Goal: Task Accomplishment & Management: Manage account settings

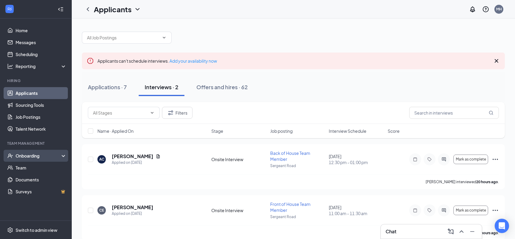
click at [39, 157] on div "Onboarding" at bounding box center [39, 156] width 46 height 6
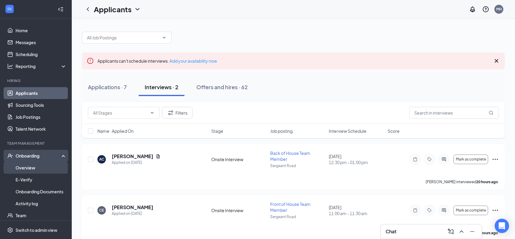
click at [39, 168] on link "Overview" at bounding box center [41, 168] width 51 height 12
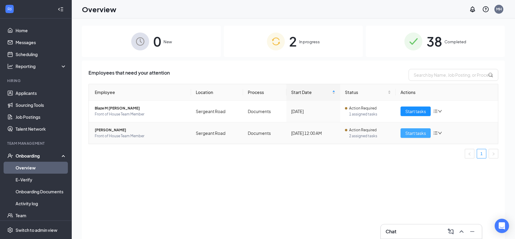
click at [412, 133] on span "Start tasks" at bounding box center [415, 133] width 21 height 7
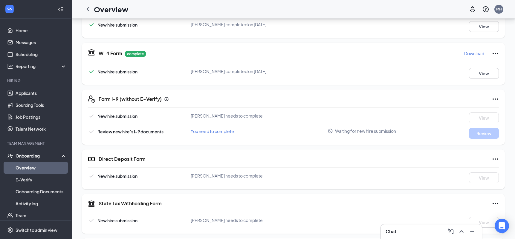
scroll to position [156, 0]
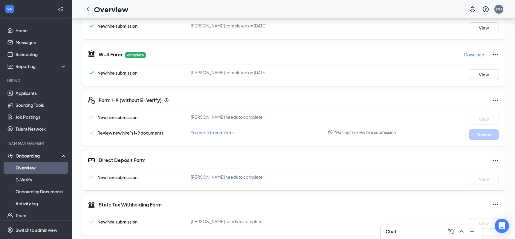
click at [496, 99] on icon "Ellipses" at bounding box center [494, 100] width 7 height 7
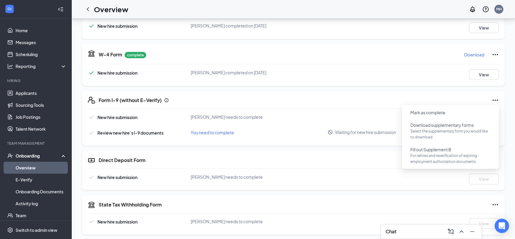
click at [382, 103] on div "Form I-9 (without E-Verify)" at bounding box center [299, 100] width 400 height 7
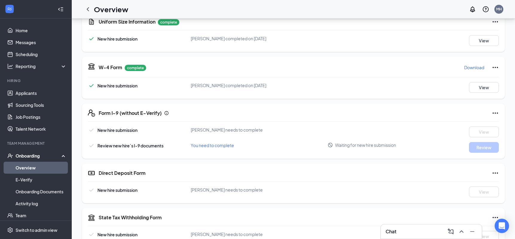
scroll to position [143, 0]
click at [39, 94] on link "Applicants" at bounding box center [41, 93] width 51 height 12
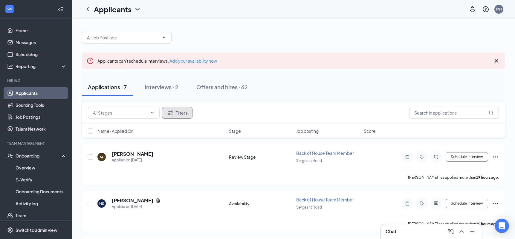
click at [184, 110] on button "Filters" at bounding box center [177, 113] width 30 height 12
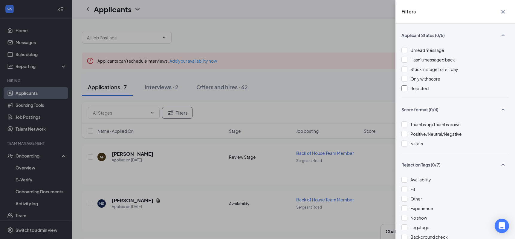
click at [404, 88] on div at bounding box center [404, 88] width 6 height 6
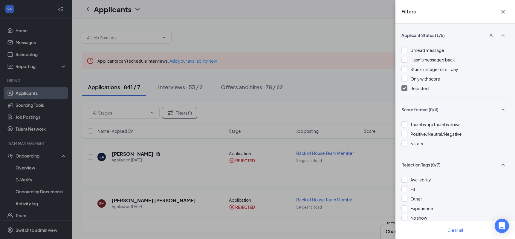
click at [348, 101] on div "Filters Applicant Status (1/5) Unread message Hasn't messaged back Stuck in sta…" at bounding box center [257, 119] width 515 height 239
click at [504, 10] on icon "Cross" at bounding box center [503, 12] width 4 height 4
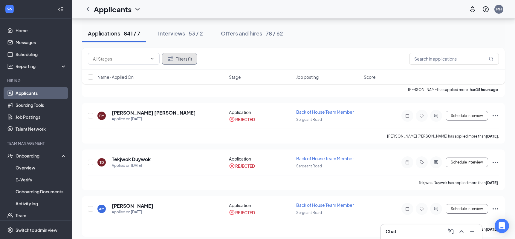
scroll to position [95, 0]
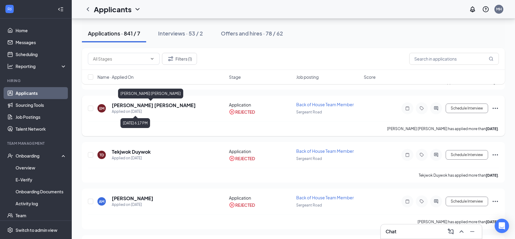
click at [163, 105] on h5 "[PERSON_NAME] [PERSON_NAME]" at bounding box center [154, 105] width 84 height 7
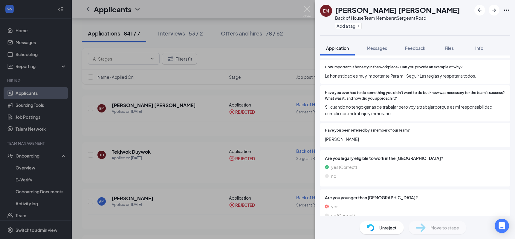
scroll to position [146, 0]
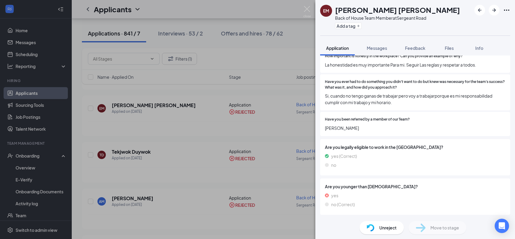
click at [429, 130] on span "[PERSON_NAME]" at bounding box center [415, 128] width 180 height 7
click at [378, 230] on div "Unreject" at bounding box center [381, 227] width 44 height 13
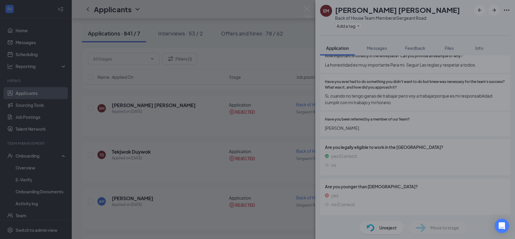
scroll to position [144, 0]
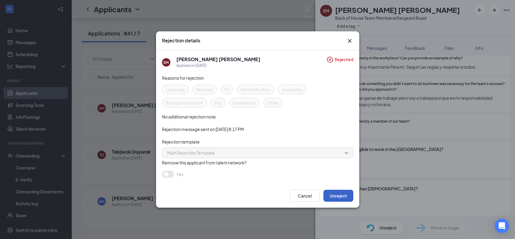
click at [338, 196] on button "Unreject" at bounding box center [338, 196] width 30 height 12
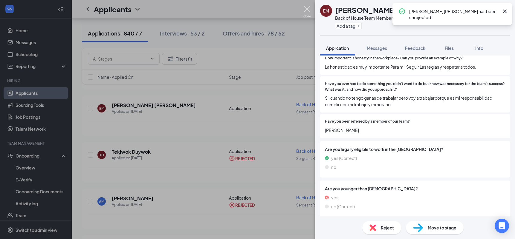
click at [307, 10] on img at bounding box center [306, 12] width 7 height 12
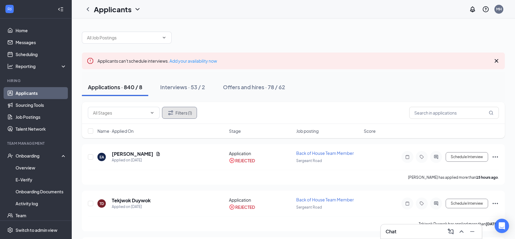
click at [178, 109] on button "Filters (1)" at bounding box center [179, 113] width 35 height 12
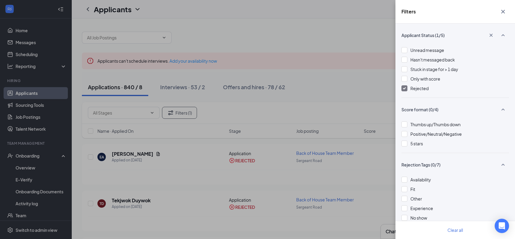
click at [405, 89] on img at bounding box center [404, 88] width 3 height 2
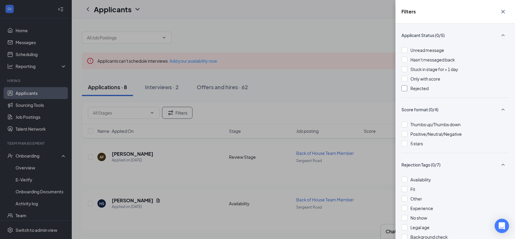
click at [505, 12] on icon "Cross" at bounding box center [502, 11] width 7 height 7
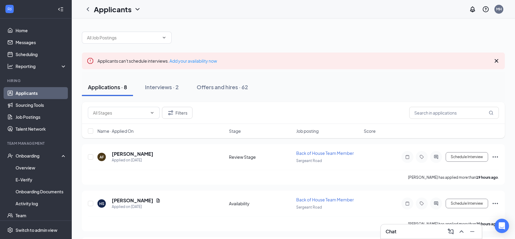
click at [306, 76] on div "Applications · 8 Interviews · 2 Offers and hires · 62" at bounding box center [293, 87] width 423 height 30
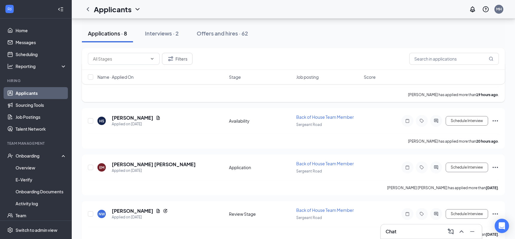
scroll to position [81, 0]
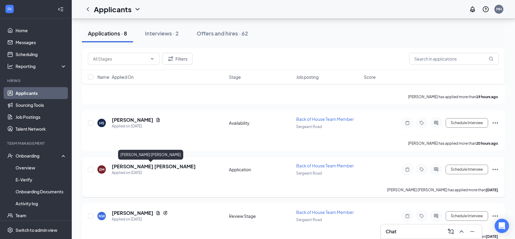
click at [162, 168] on h5 "[PERSON_NAME] [PERSON_NAME]" at bounding box center [154, 166] width 84 height 7
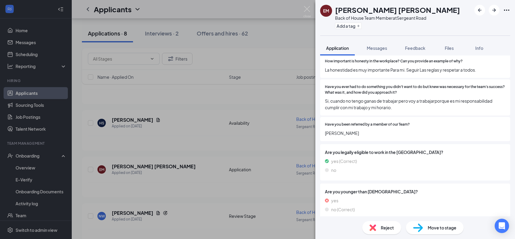
scroll to position [146, 0]
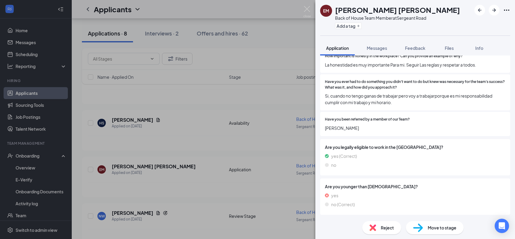
click at [433, 227] on span "Move to stage" at bounding box center [441, 228] width 29 height 7
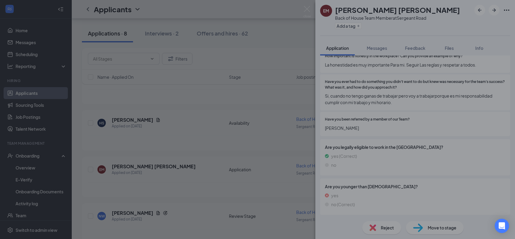
scroll to position [144, 0]
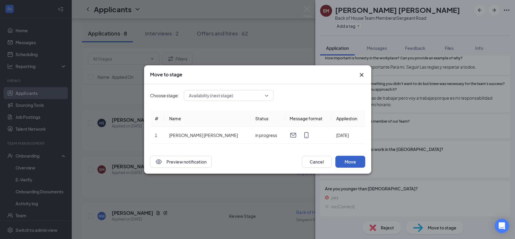
click at [351, 162] on button "Move" at bounding box center [350, 162] width 30 height 12
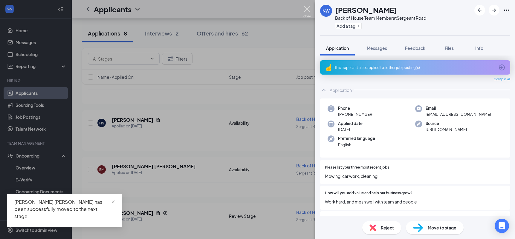
click at [308, 7] on img at bounding box center [306, 12] width 7 height 12
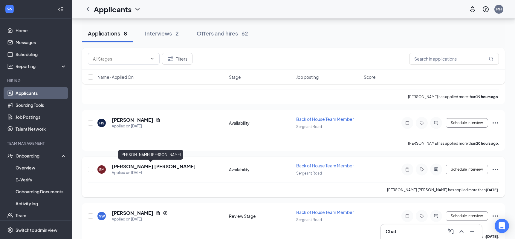
click at [170, 165] on h5 "[PERSON_NAME] [PERSON_NAME]" at bounding box center [154, 166] width 84 height 7
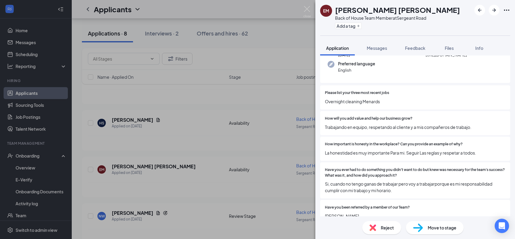
scroll to position [77, 0]
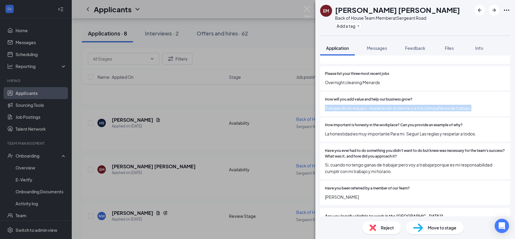
drag, startPoint x: 474, startPoint y: 109, endPoint x: 325, endPoint y: 108, distance: 149.3
click at [325, 108] on span "Trabajando en equipo, respetando al cliente y a mis compañeros de trabajo." at bounding box center [415, 108] width 180 height 7
copy span "Trabajando en equipo, respetando al cliente y a mis compañeros de trabajo."
click at [479, 47] on span "Info" at bounding box center [479, 47] width 8 height 5
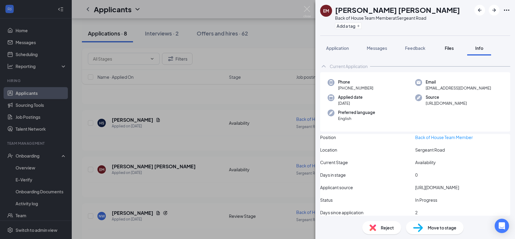
click at [449, 49] on span "Files" at bounding box center [448, 47] width 9 height 5
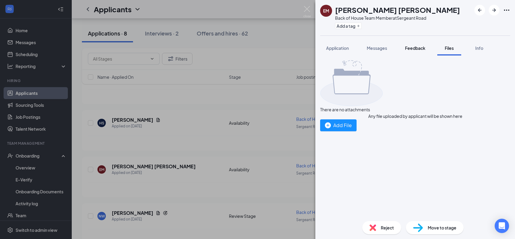
click at [416, 48] on span "Feedback" at bounding box center [415, 47] width 20 height 5
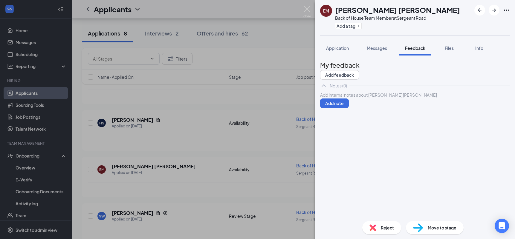
click at [341, 98] on div at bounding box center [414, 95] width 189 height 6
click at [332, 98] on span "Working as a team, respecting the client and my coworkers." at bounding box center [377, 94] width 115 height 5
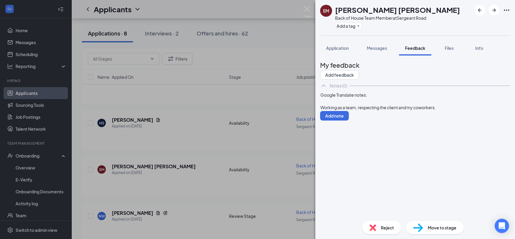
click at [453, 111] on div "Working as a team, respecting the client and my coworkers." at bounding box center [414, 108] width 189 height 6
click at [349, 124] on button "Add note" at bounding box center [334, 129] width 29 height 10
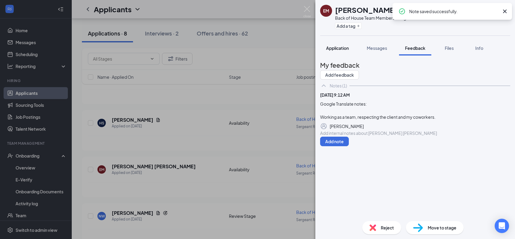
click at [340, 49] on span "Application" at bounding box center [337, 47] width 23 height 5
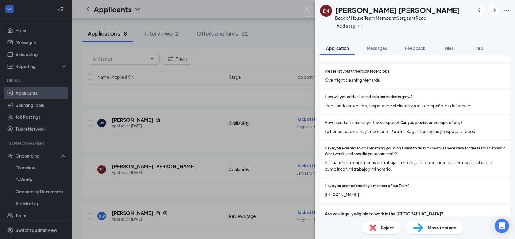
scroll to position [82, 0]
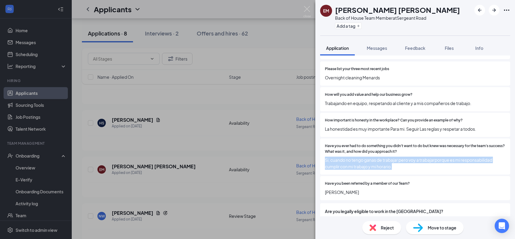
drag, startPoint x: 393, startPoint y: 167, endPoint x: 322, endPoint y: 160, distance: 71.9
click at [322, 160] on div "Have you ever had to do something you didn't want to do but knew was necessary …" at bounding box center [415, 157] width 190 height 36
copy span "Si, cuando no tengo ganas de trabajar pero voy a trabajarporque es mi responsab…"
click at [418, 48] on span "Feedback" at bounding box center [415, 47] width 20 height 5
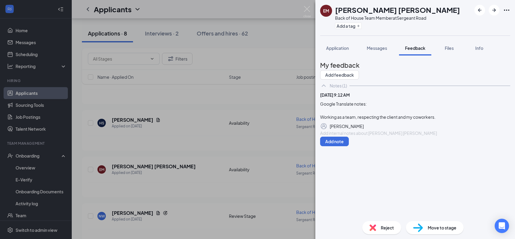
click at [362, 136] on div at bounding box center [414, 133] width 189 height 6
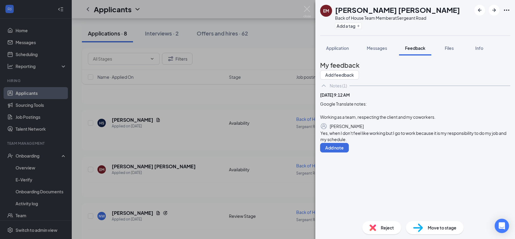
click at [332, 142] on span "Yes, when I don't feel like working but I go to work because it is my responsib…" at bounding box center [413, 137] width 186 height 12
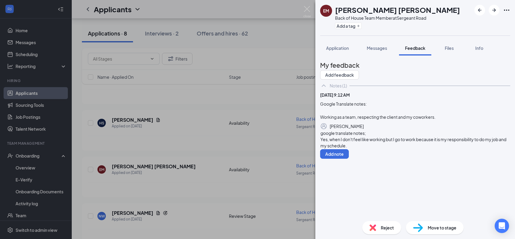
click at [334, 136] on span "google translate notes;" at bounding box center [342, 133] width 45 height 5
click at [349, 159] on button "Add note" at bounding box center [334, 154] width 29 height 10
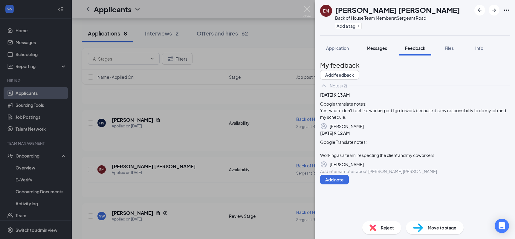
click at [374, 51] on button "Messages" at bounding box center [376, 48] width 32 height 15
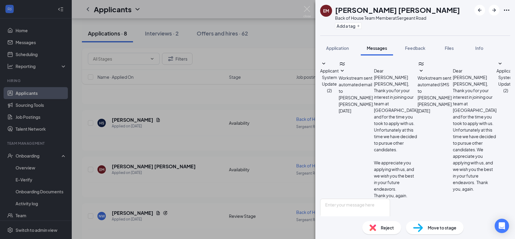
scroll to position [52, 0]
click at [332, 51] on div "Application" at bounding box center [337, 48] width 23 height 6
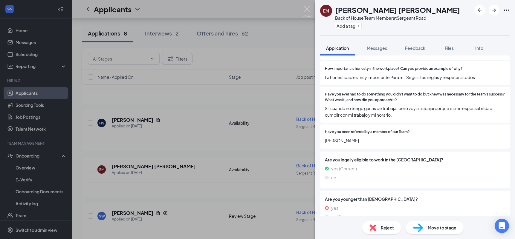
scroll to position [158, 0]
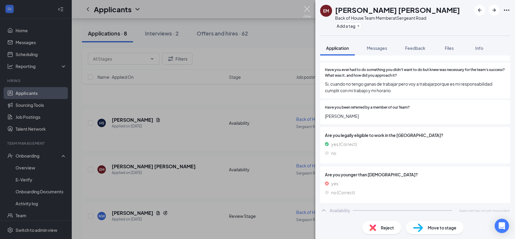
click at [307, 10] on img at bounding box center [306, 12] width 7 height 12
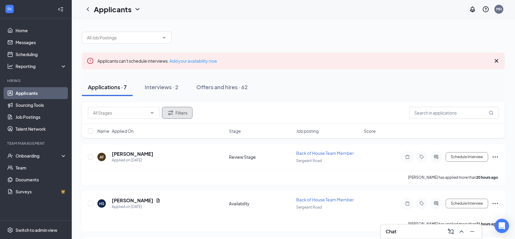
click at [178, 114] on button "Filters" at bounding box center [177, 113] width 30 height 12
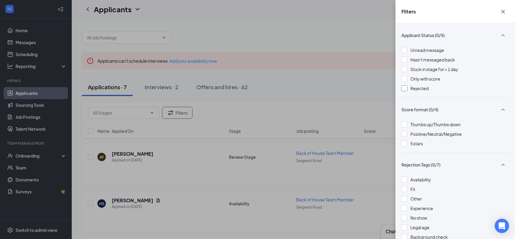
click at [403, 89] on div at bounding box center [404, 88] width 6 height 6
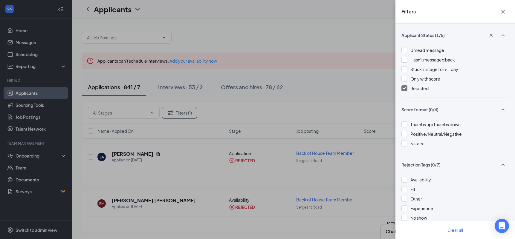
click at [167, 201] on div "Filters Applicant Status (1/5) Unread message Hasn't messaged back Stuck in sta…" at bounding box center [257, 119] width 515 height 239
click at [501, 11] on icon "Cross" at bounding box center [502, 11] width 7 height 7
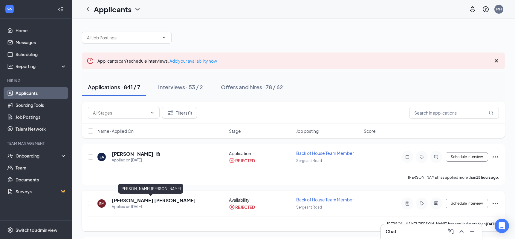
click at [159, 199] on h5 "[PERSON_NAME] [PERSON_NAME]" at bounding box center [154, 200] width 84 height 7
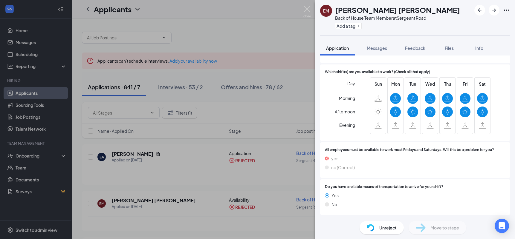
scroll to position [379, 0]
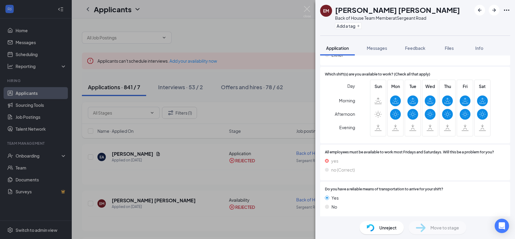
click at [371, 229] on img at bounding box center [370, 227] width 8 height 7
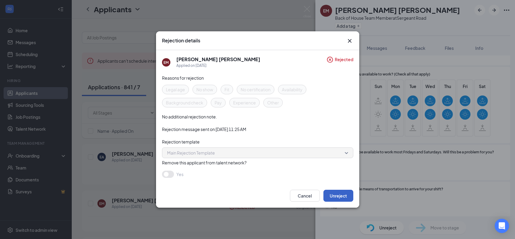
click at [336, 197] on button "Unreject" at bounding box center [338, 196] width 30 height 12
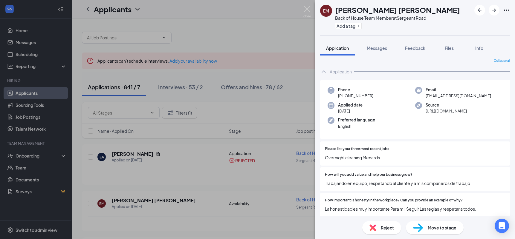
scroll to position [0, 0]
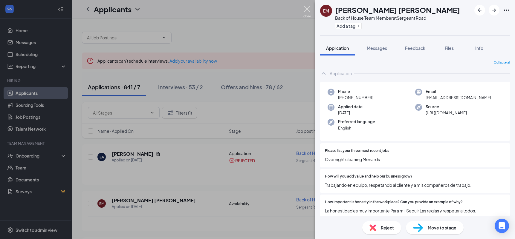
click at [307, 9] on img at bounding box center [306, 12] width 7 height 12
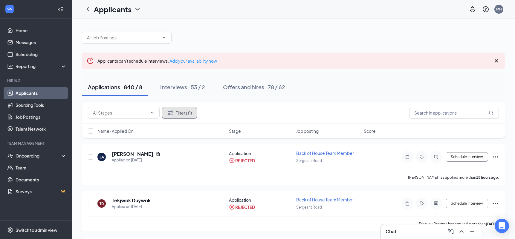
click at [187, 114] on button "Filters (1)" at bounding box center [179, 113] width 35 height 12
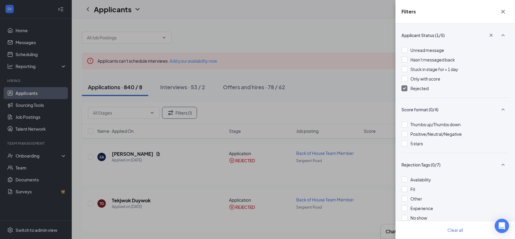
click at [405, 90] on div at bounding box center [404, 88] width 6 height 6
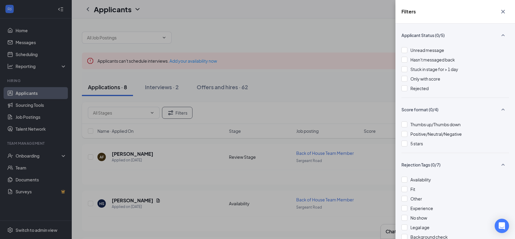
click at [319, 34] on div "Filters Applicant Status (0/5) Unread message Hasn't messaged back Stuck in sta…" at bounding box center [257, 119] width 515 height 239
click at [505, 13] on icon "Cross" at bounding box center [502, 11] width 7 height 7
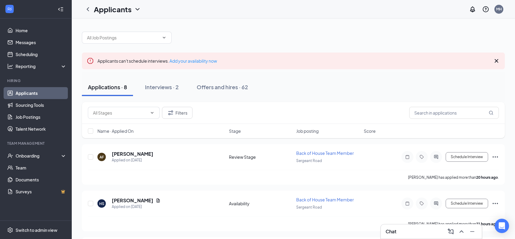
click at [258, 35] on div at bounding box center [293, 35] width 423 height 18
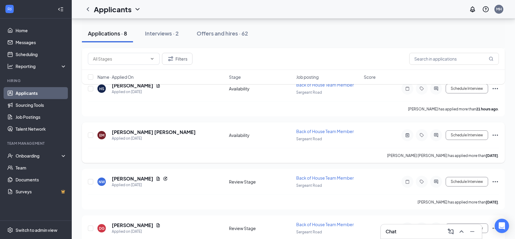
scroll to position [114, 0]
